Goal: Task Accomplishment & Management: Use online tool/utility

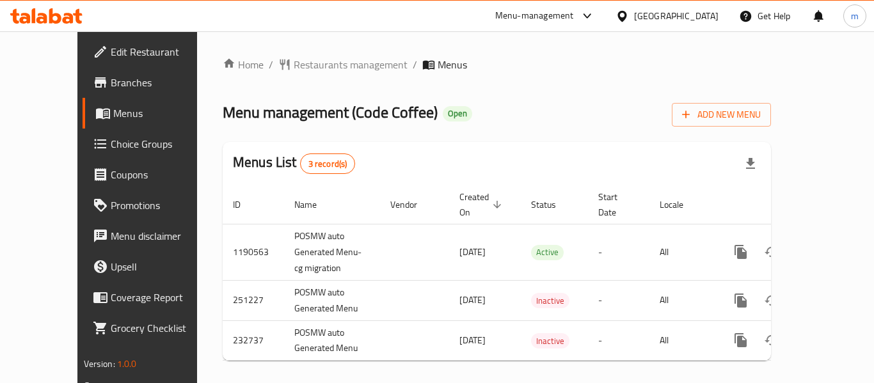
click at [111, 152] on span "Choice Groups" at bounding box center [162, 143] width 102 height 15
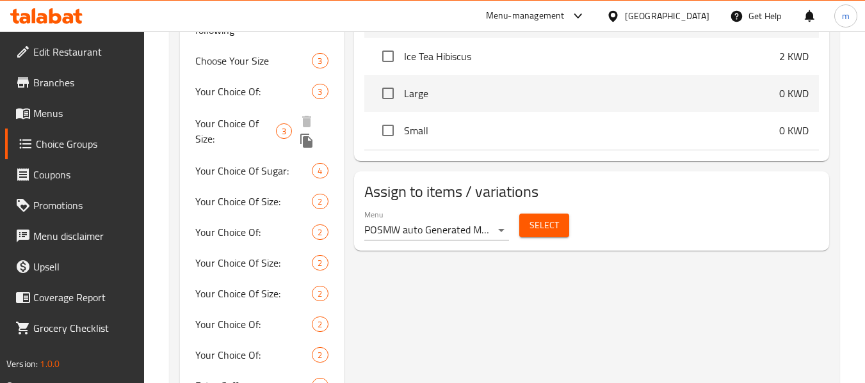
scroll to position [576, 0]
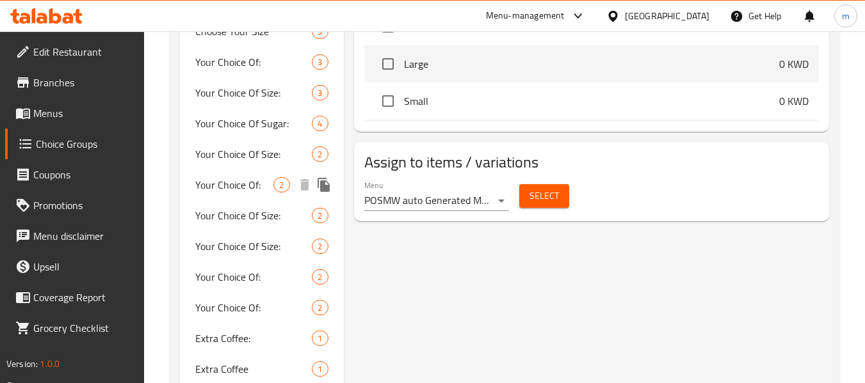
click at [236, 193] on span "Your Choice Of:" at bounding box center [234, 184] width 78 height 15
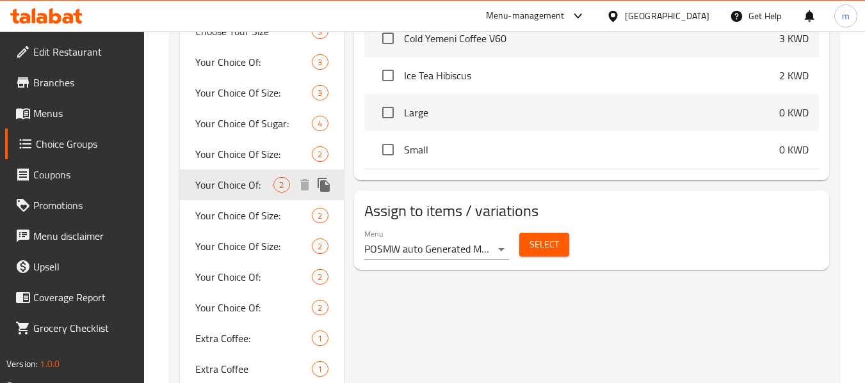
type input "Your Choice Of:"
type input "اختيارك من:"
type input "1"
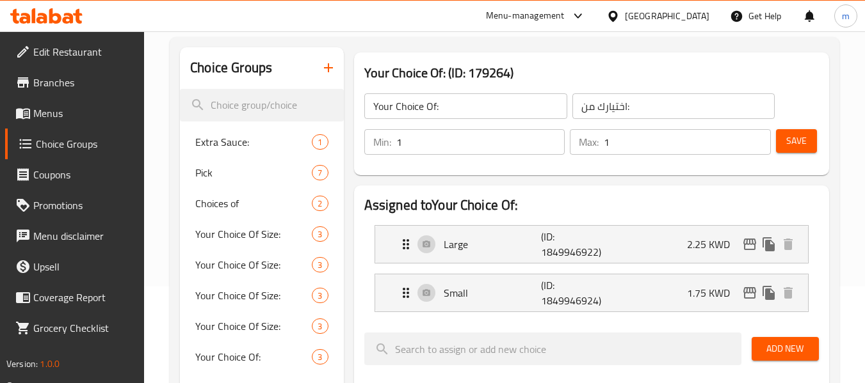
scroll to position [0, 0]
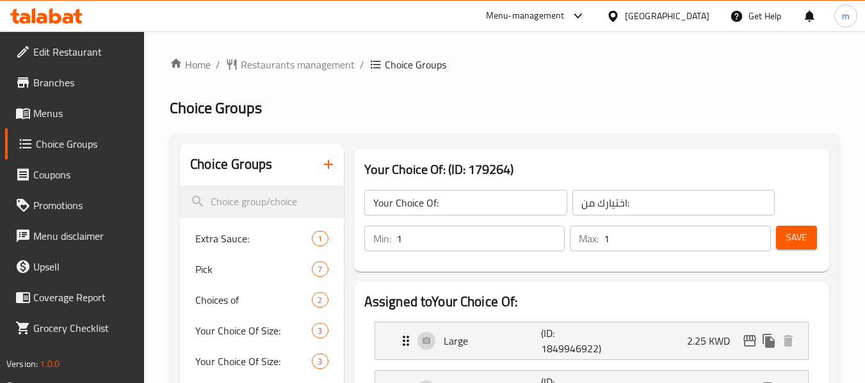
click at [275, 62] on span "Restaurants management" at bounding box center [298, 64] width 114 height 15
